Goal: Subscribe to service/newsletter

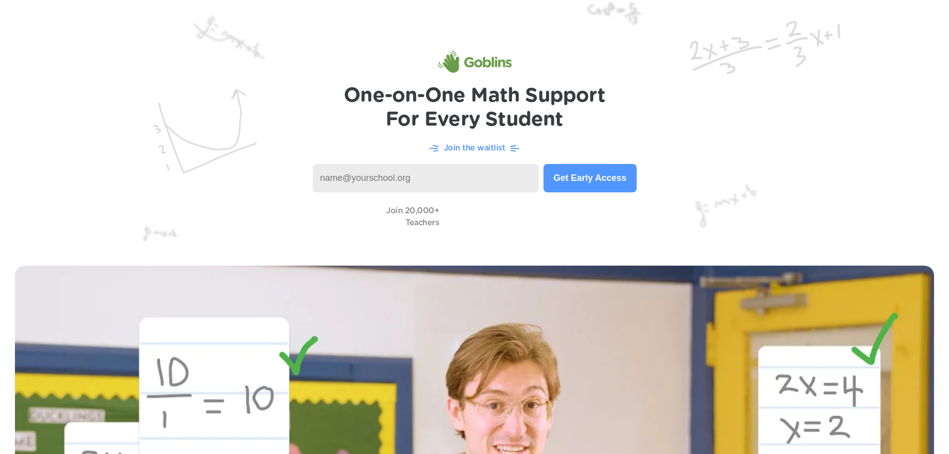
click at [600, 173] on button "Get Early Access" at bounding box center [590, 178] width 93 height 28
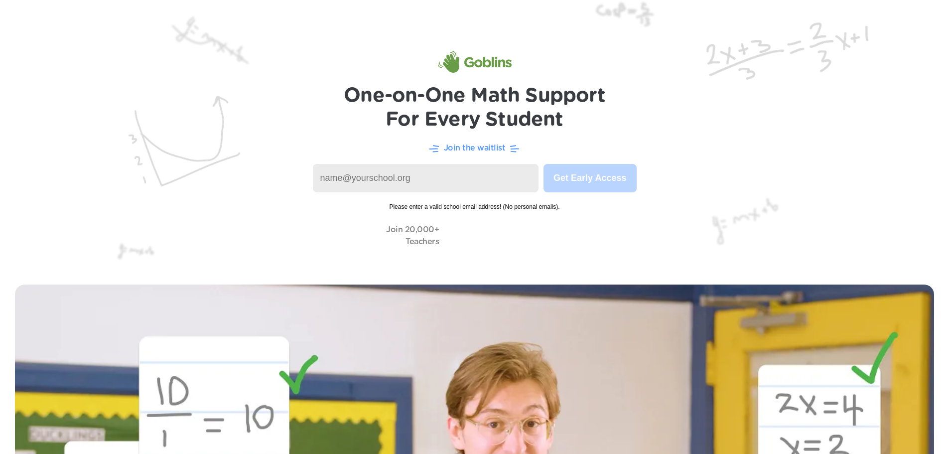
click at [426, 171] on input at bounding box center [426, 178] width 226 height 28
click at [810, 191] on img at bounding box center [474, 135] width 949 height 270
click at [430, 182] on input at bounding box center [426, 178] width 226 height 28
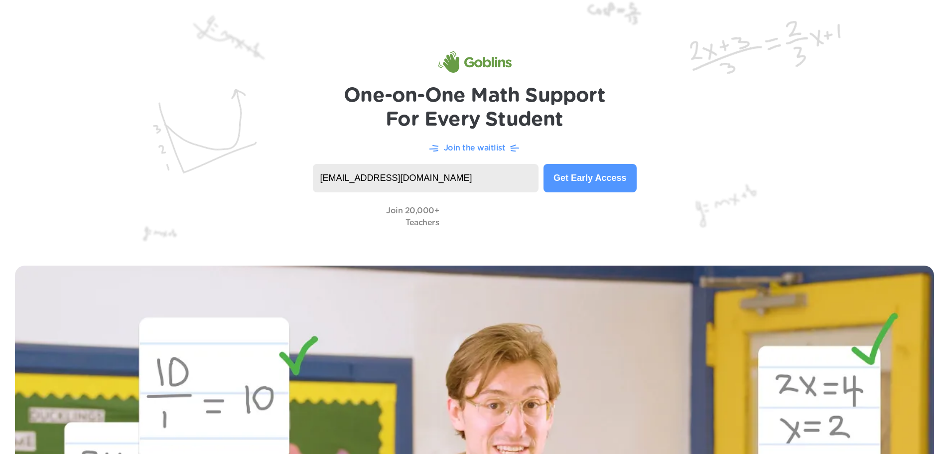
type input "aweber@meridianmustangs.org"
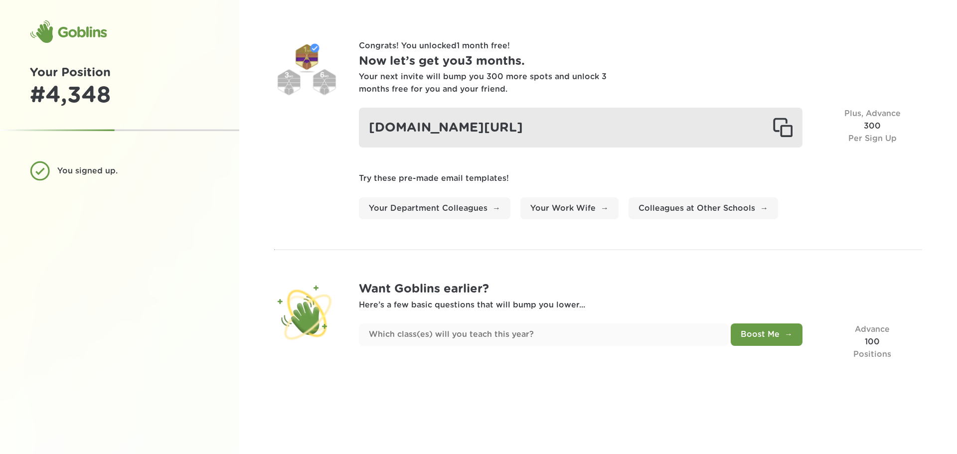
drag, startPoint x: 677, startPoint y: 127, endPoint x: 371, endPoint y: 123, distance: 305.9
click at [371, 123] on div "[DOMAIN_NAME][URL]" at bounding box center [580, 128] width 443 height 40
copy div "[DOMAIN_NAME][URL]"
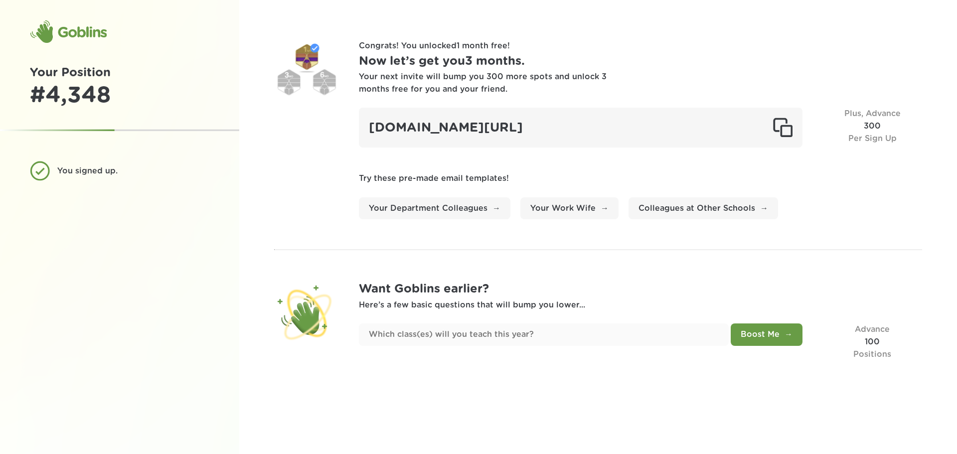
click at [307, 57] on div at bounding box center [306, 72] width 65 height 65
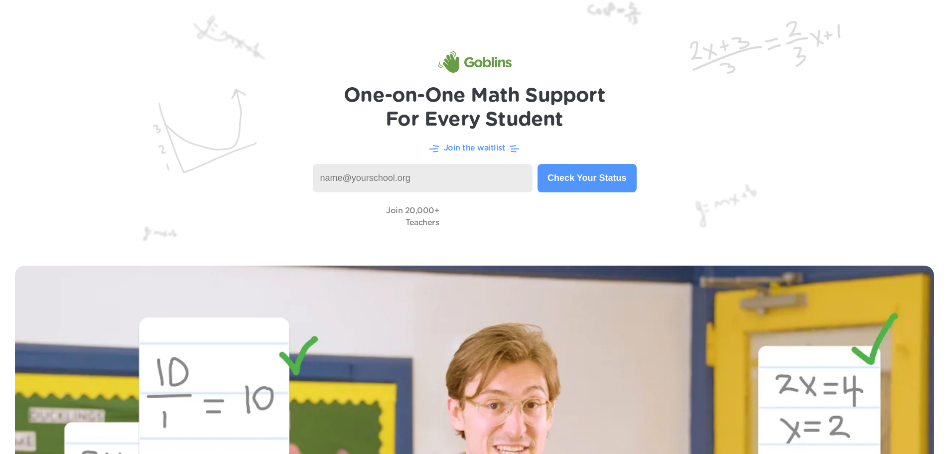
click at [415, 176] on input at bounding box center [423, 178] width 220 height 28
type input "[EMAIL_ADDRESS][DOMAIN_NAME]"
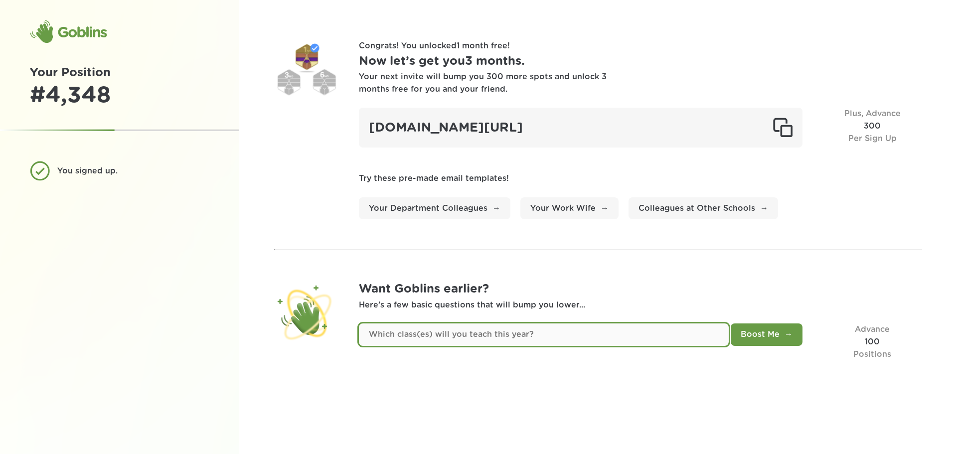
click at [450, 337] on input "text" at bounding box center [544, 334] width 370 height 22
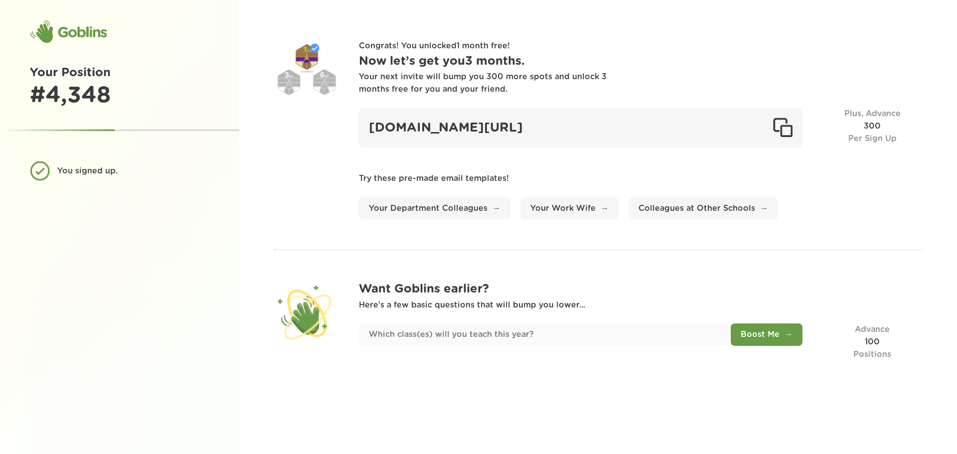
click at [487, 348] on div "Boost Me" at bounding box center [580, 341] width 443 height 37
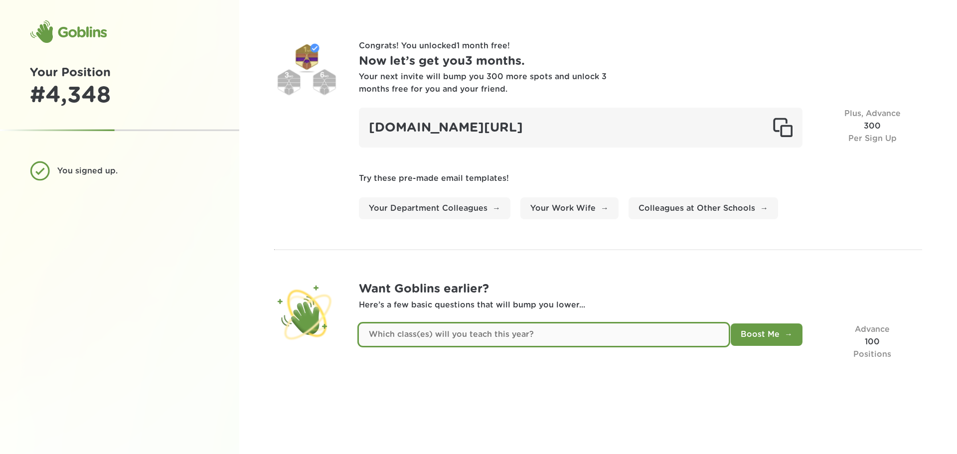
click at [487, 339] on input "text" at bounding box center [544, 334] width 370 height 22
